Goal: Task Accomplishment & Management: Manage account settings

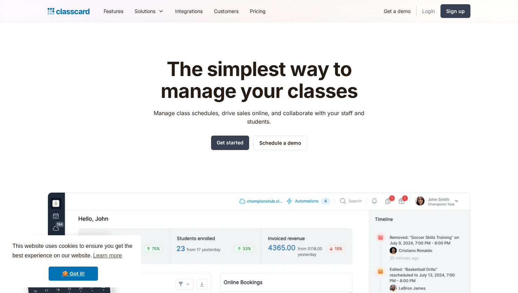
click at [430, 8] on link "Login" at bounding box center [428, 11] width 24 height 16
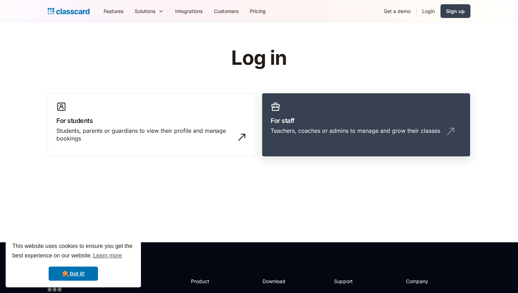
click at [294, 125] on link "For staff Teachers, coaches or admins to manage and grow their classes" at bounding box center [366, 125] width 209 height 64
